Goal: Task Accomplishment & Management: Use online tool/utility

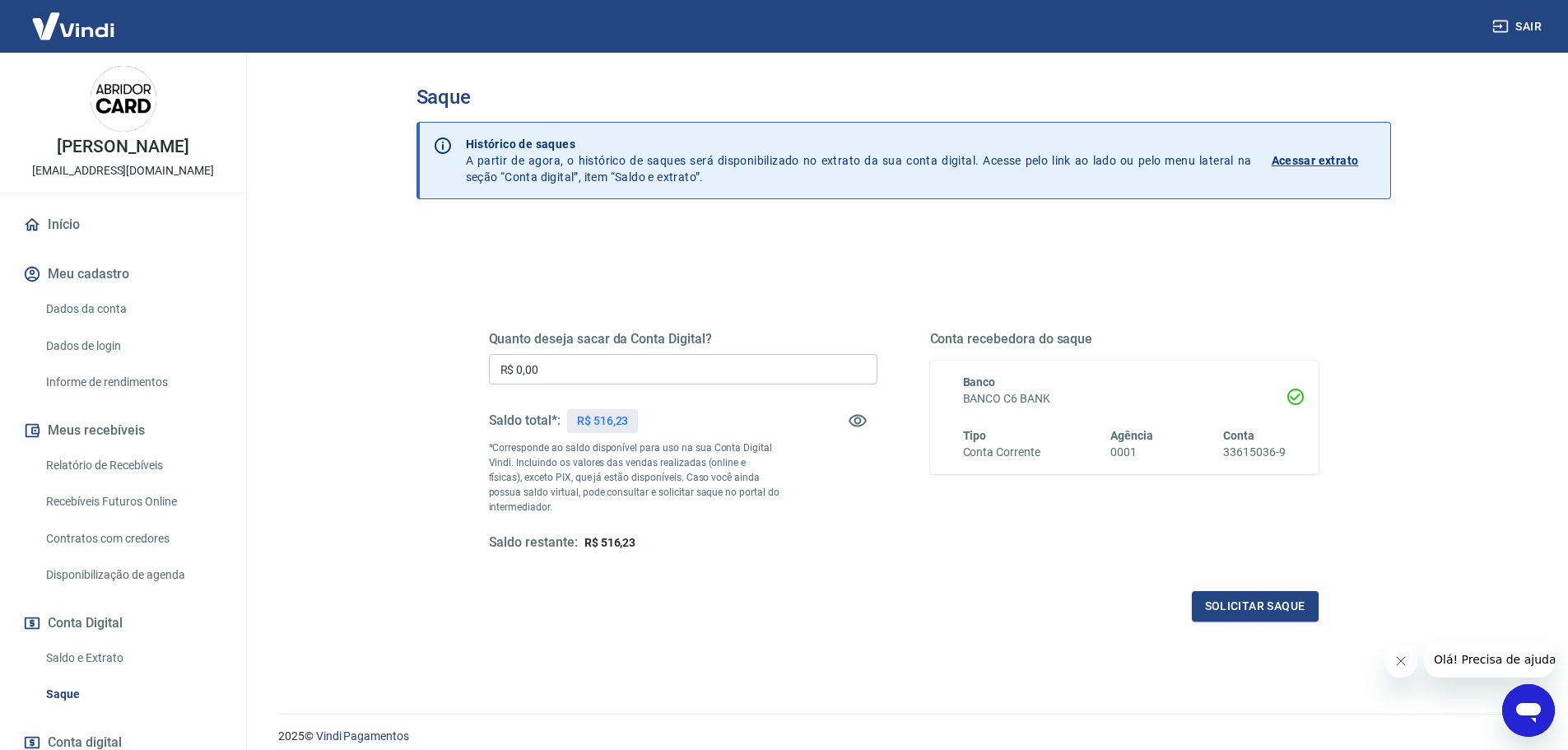
click at [617, 358] on input "R$ 0,00" at bounding box center [683, 369] width 389 height 30
type input "R$ 516,23"
click at [1282, 610] on button "Solicitar saque" at bounding box center [1255, 606] width 127 height 30
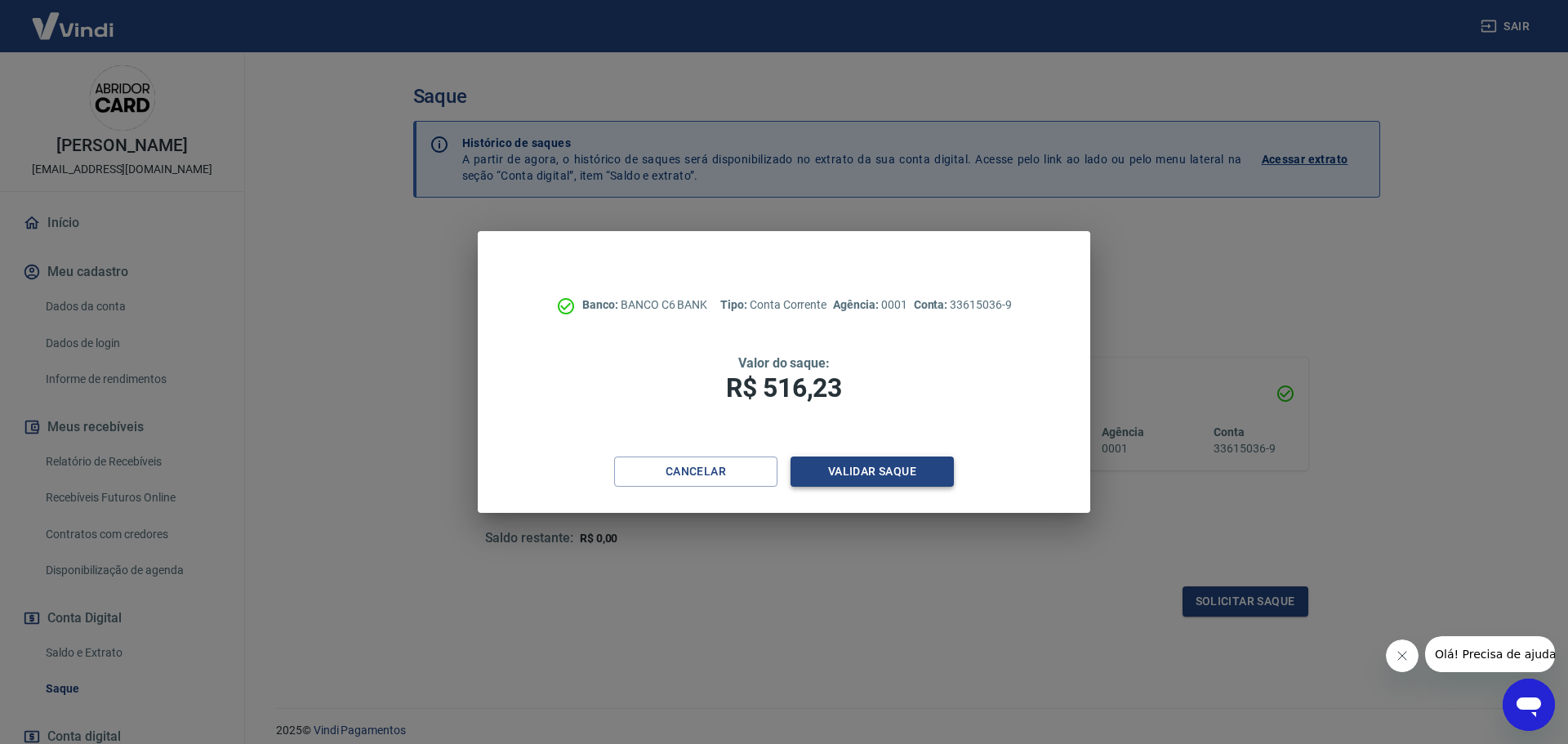
click at [891, 466] on button "Validar saque" at bounding box center [872, 471] width 163 height 30
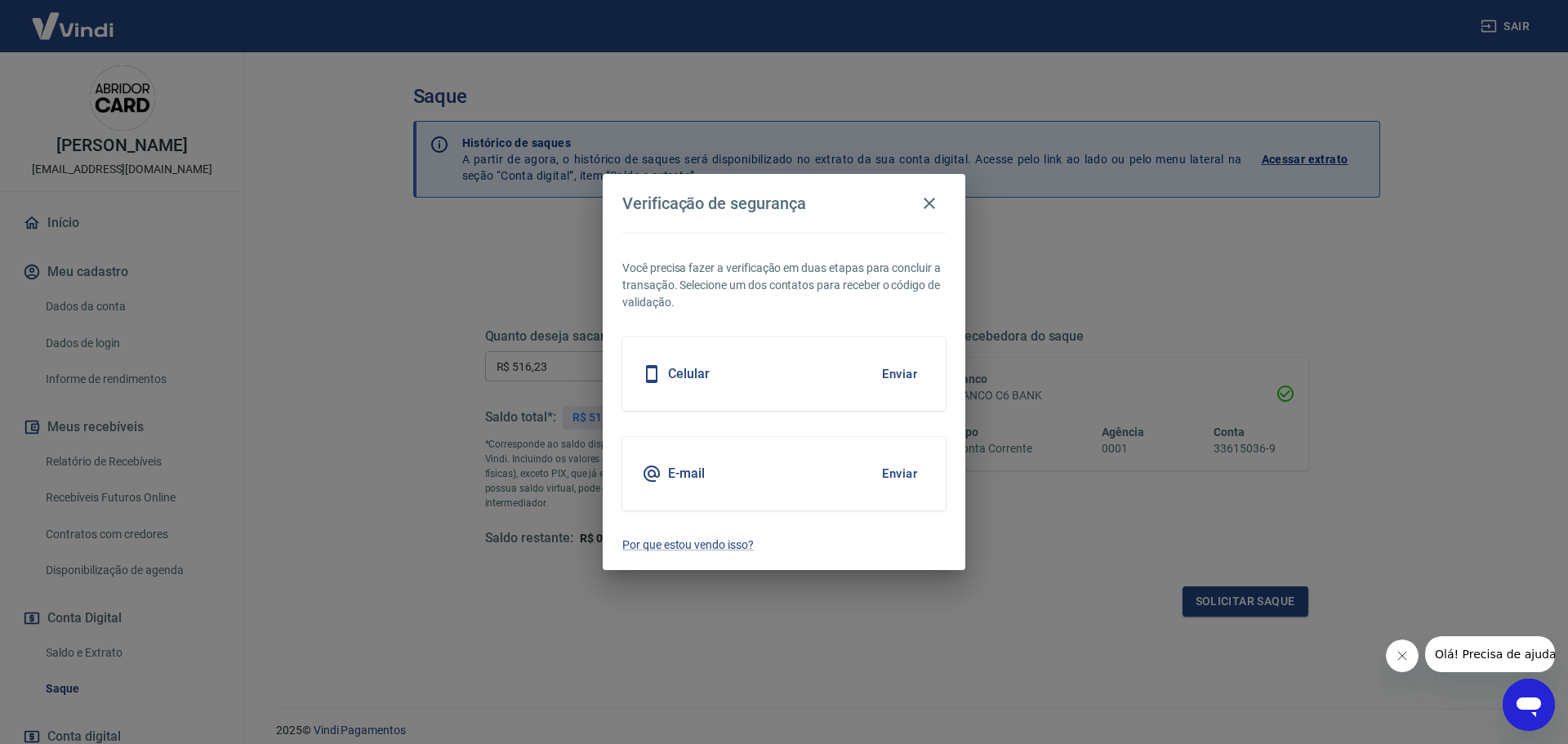
click at [897, 472] on button "Enviar" at bounding box center [899, 473] width 53 height 35
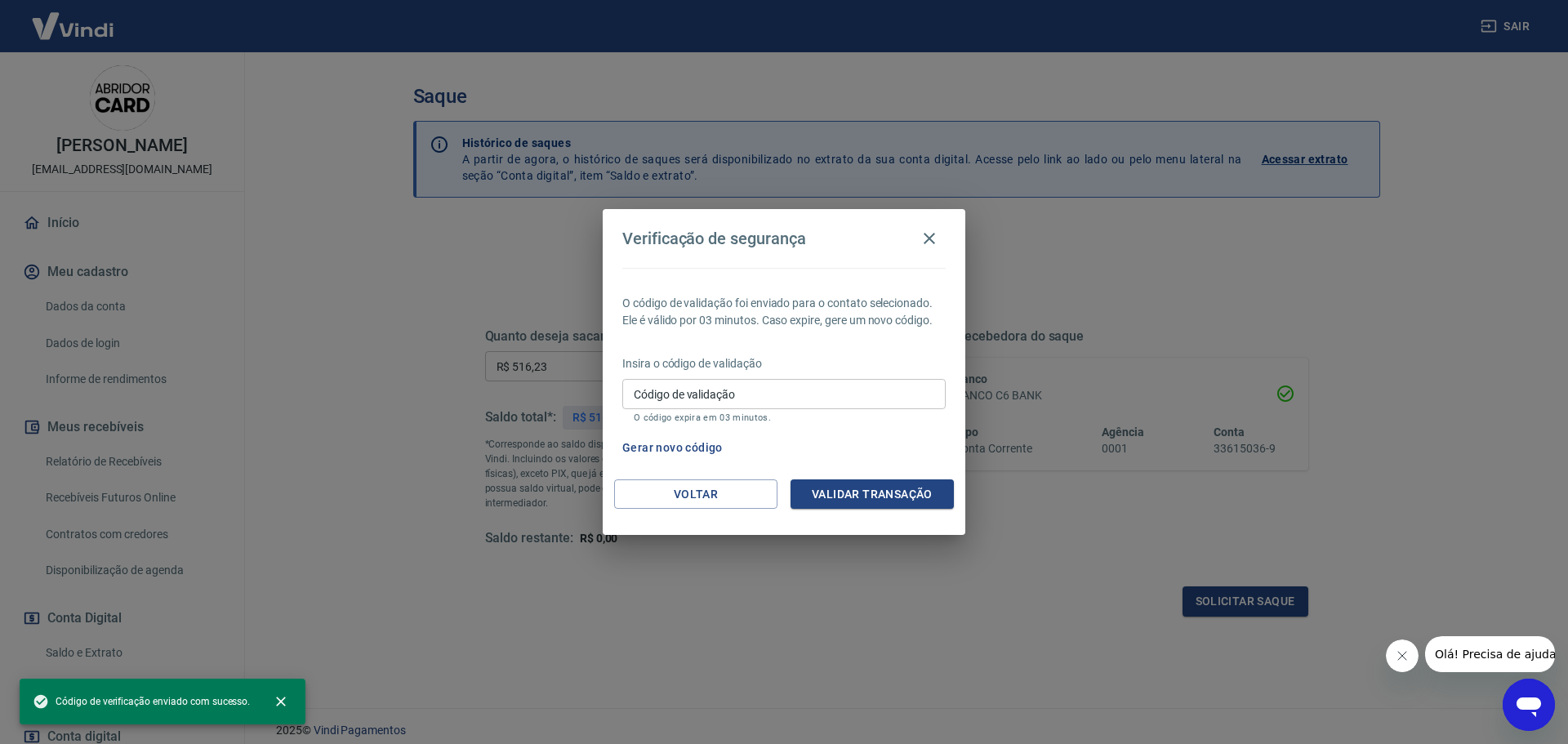
click at [746, 387] on input "Código de validação" at bounding box center [784, 394] width 324 height 30
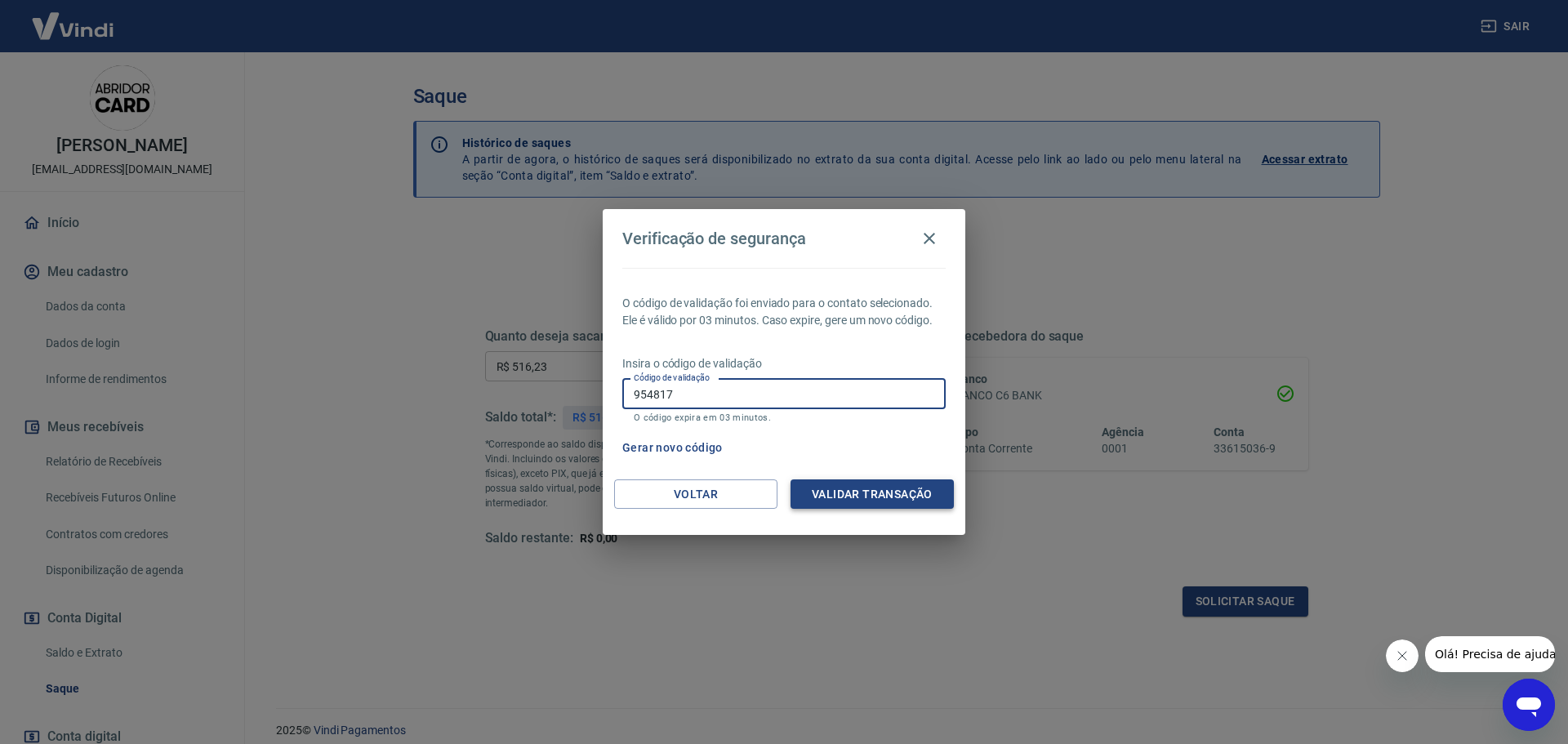
type input "954817"
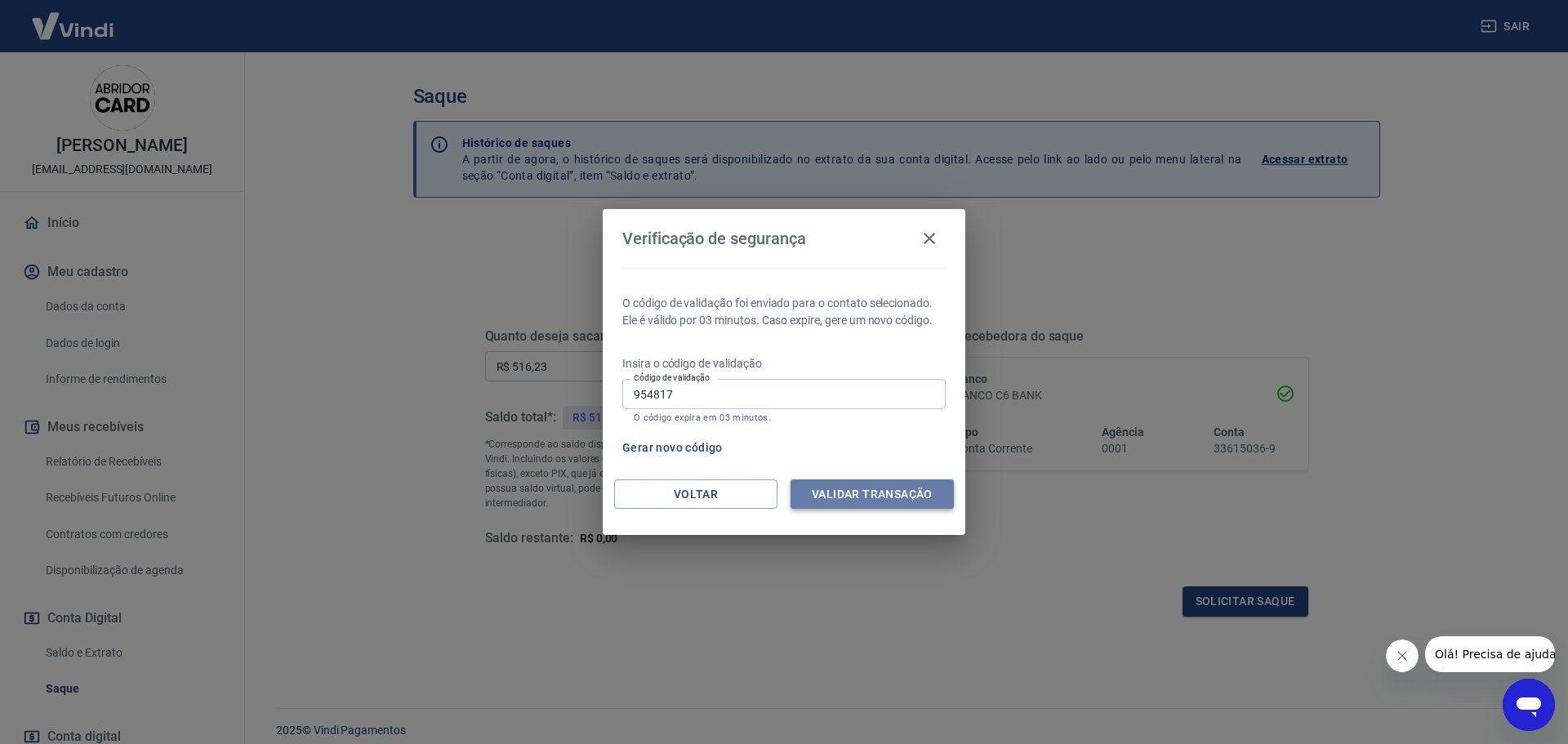
click at [903, 501] on button "Validar transação" at bounding box center [872, 494] width 163 height 30
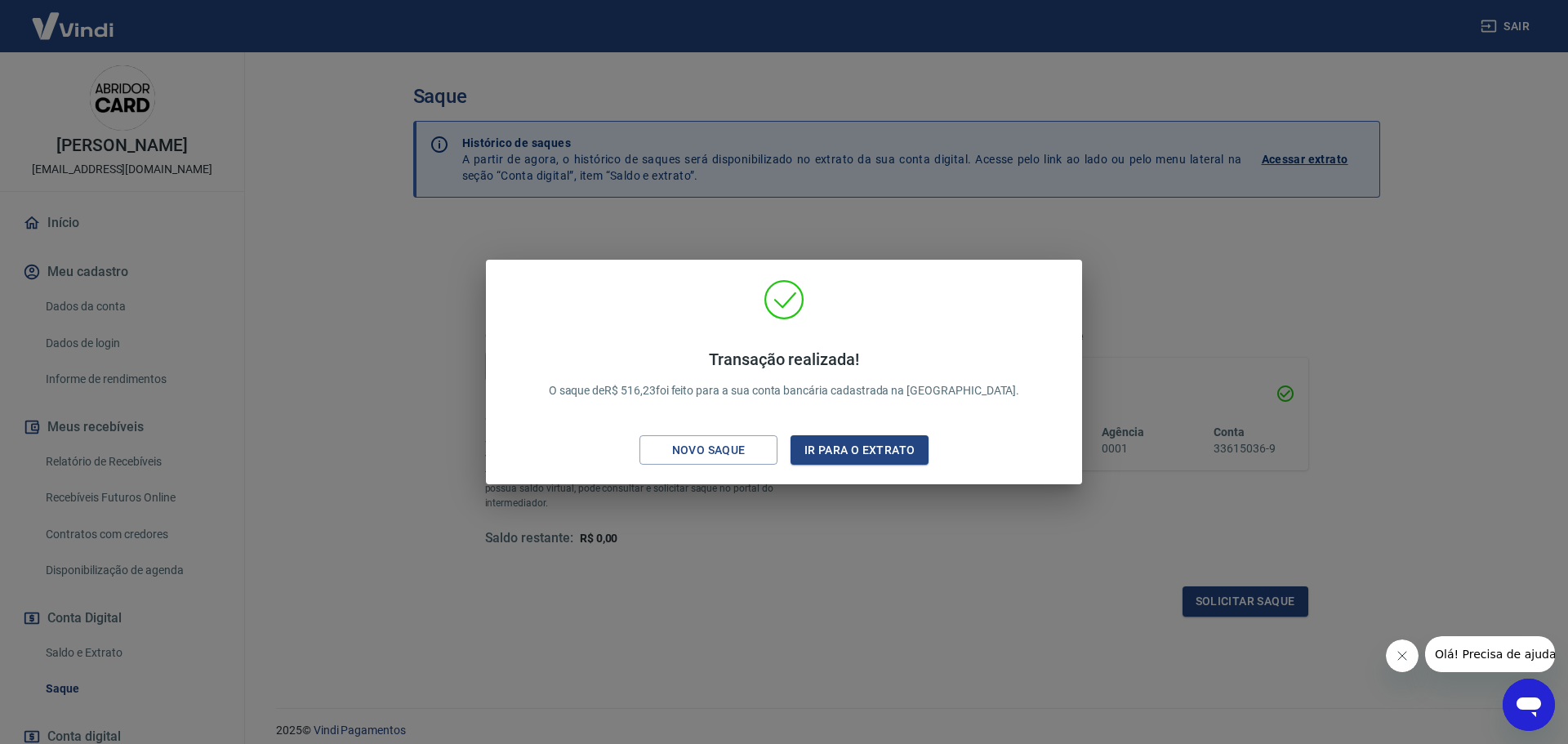
click at [906, 560] on div "Transação realizada! O saque de R$ 516,23 foi feito para a sua conta bancária c…" at bounding box center [784, 372] width 1568 height 744
